Goal: Information Seeking & Learning: Learn about a topic

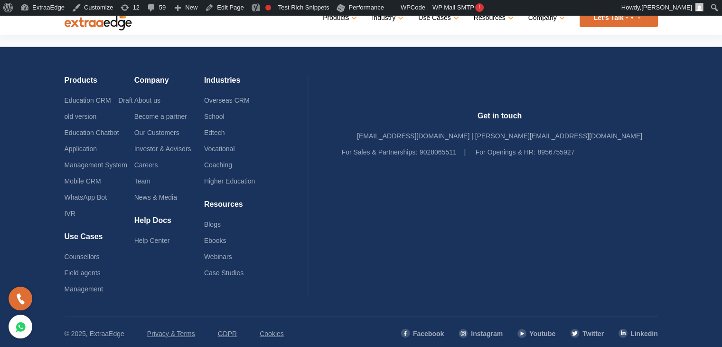
scroll to position [2349, 0]
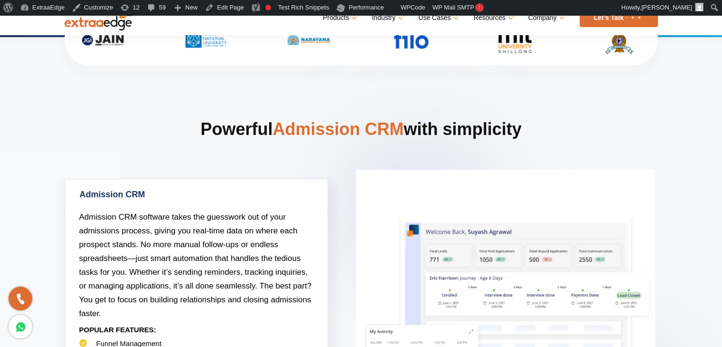
scroll to position [231, 0]
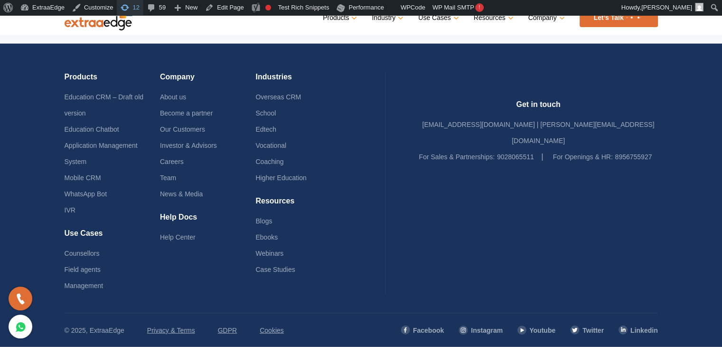
scroll to position [2377, 0]
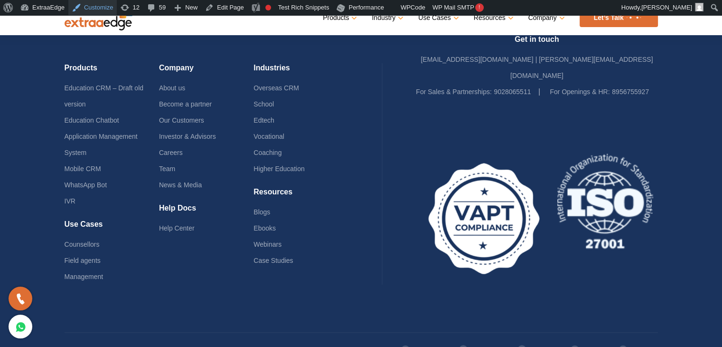
scroll to position [2391, 0]
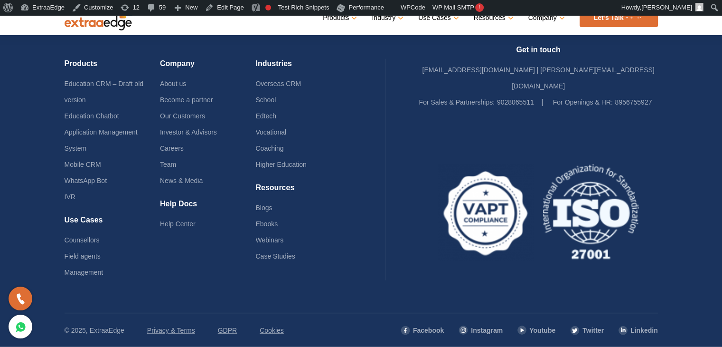
scroll to position [2376, 0]
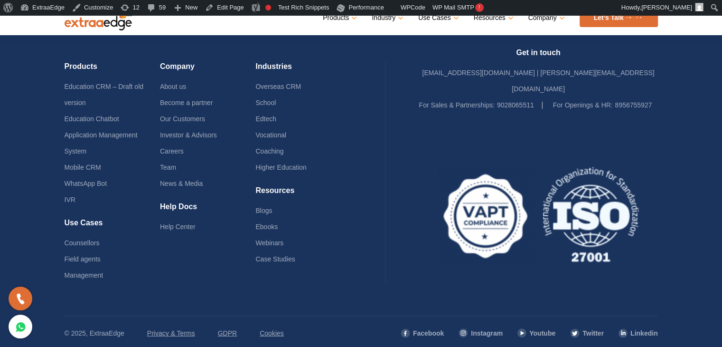
click at [25, 137] on footer "Products Education CRM – Draft old version Education Chatbot Application Manage…" at bounding box center [361, 184] width 722 height 330
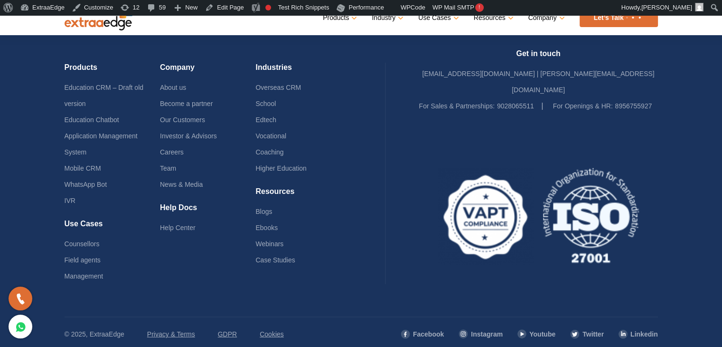
scroll to position [2377, 0]
click at [114, 88] on link "Education CRM – Draft old version" at bounding box center [104, 95] width 79 height 24
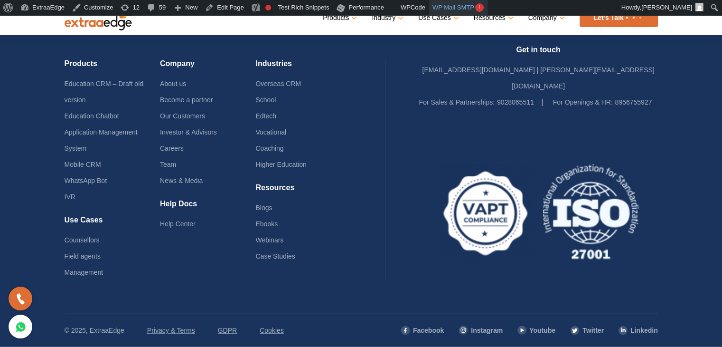
scroll to position [2376, 0]
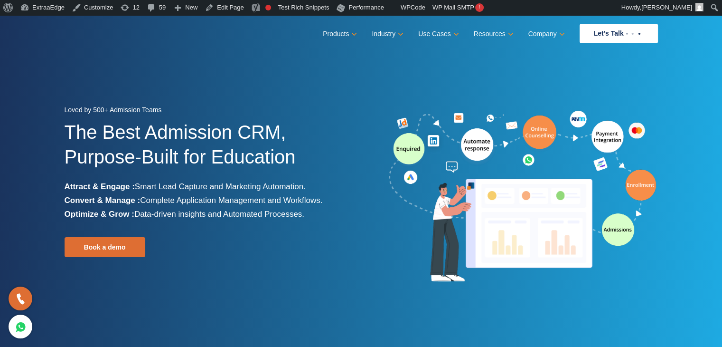
click at [391, 255] on img at bounding box center [523, 196] width 271 height 177
